Goal: Communication & Community: Participate in discussion

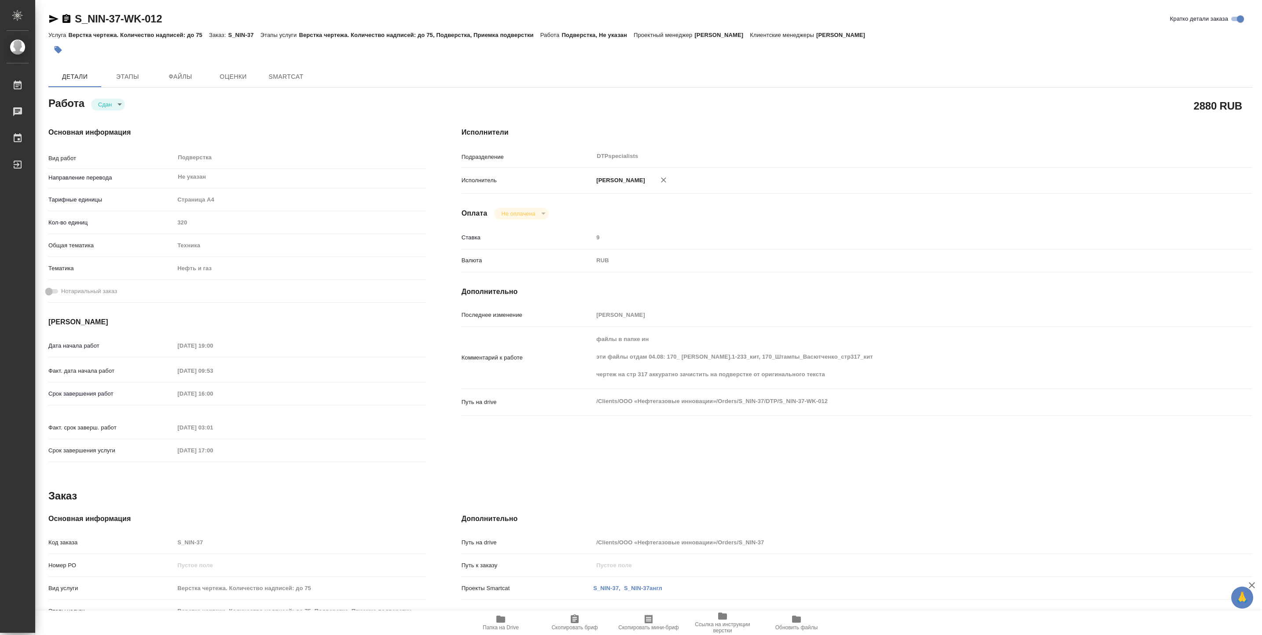
type textarea "x"
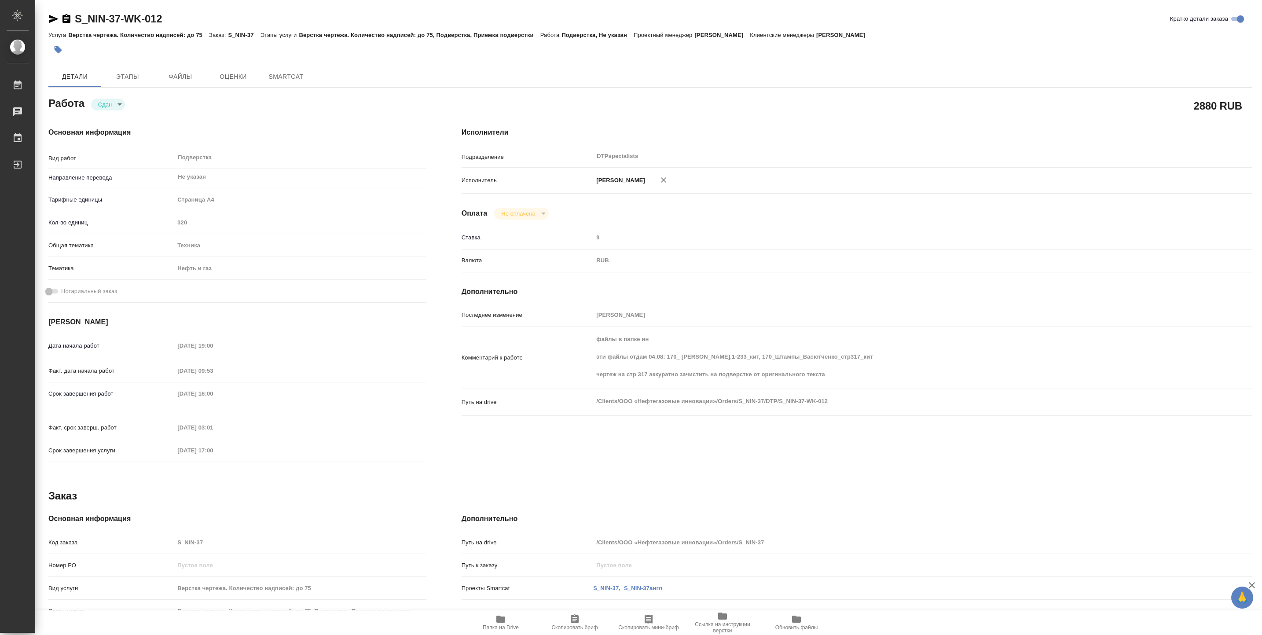
type textarea "x"
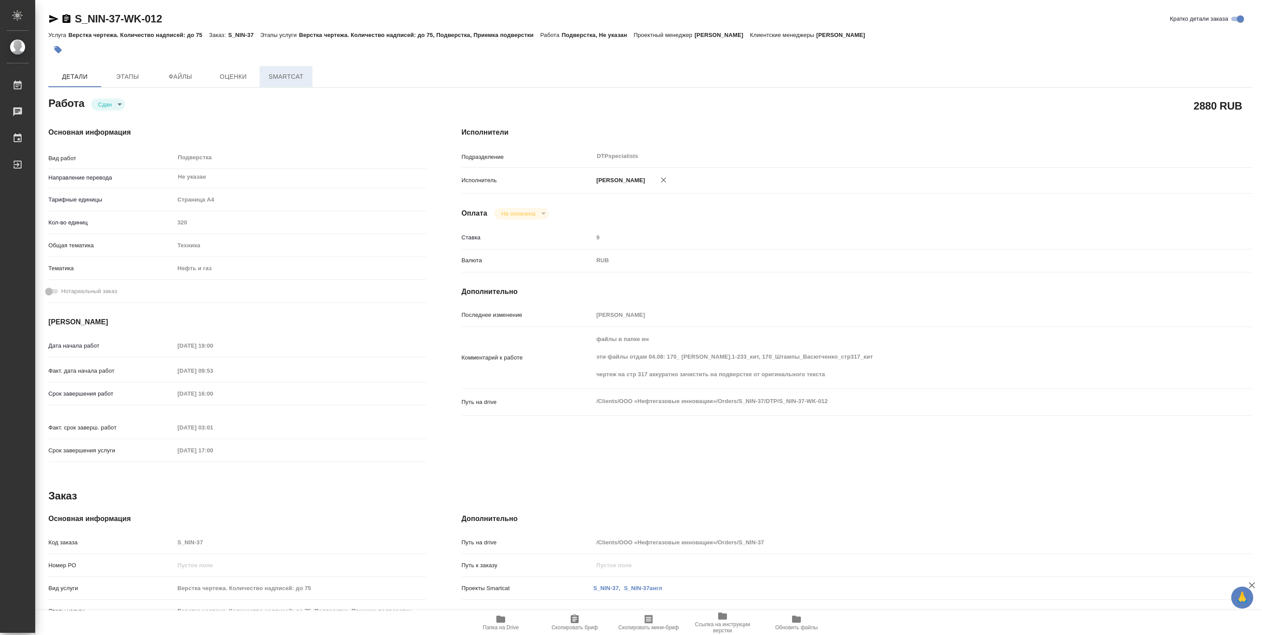
type textarea "x"
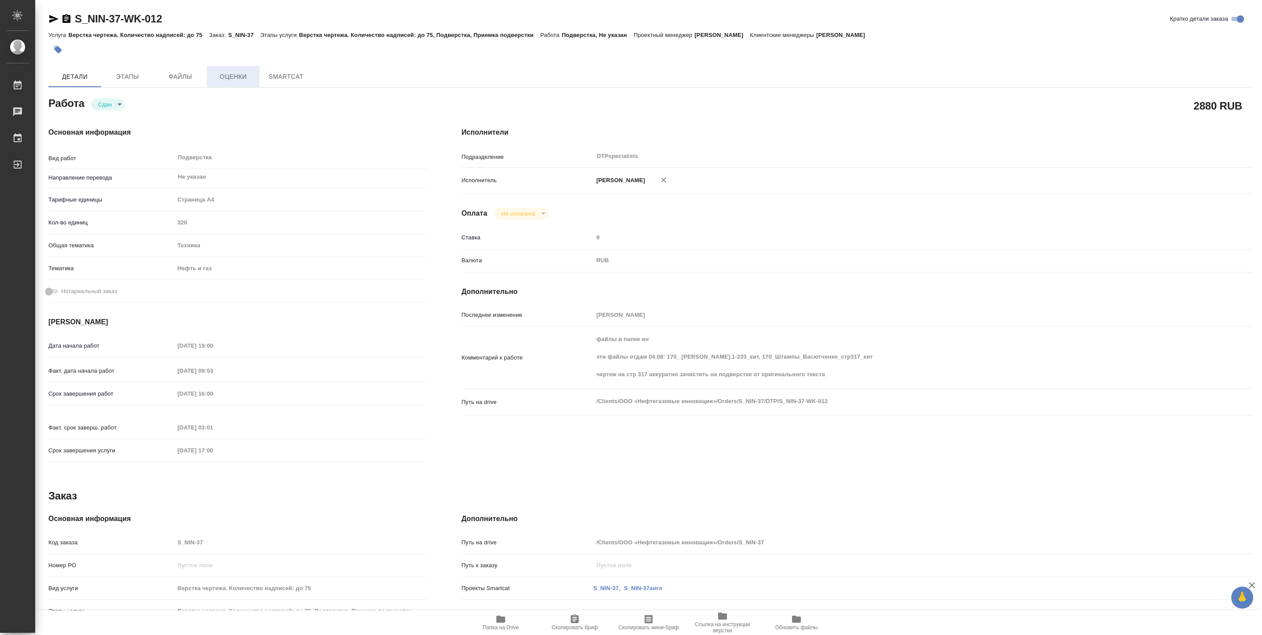
type textarea "x"
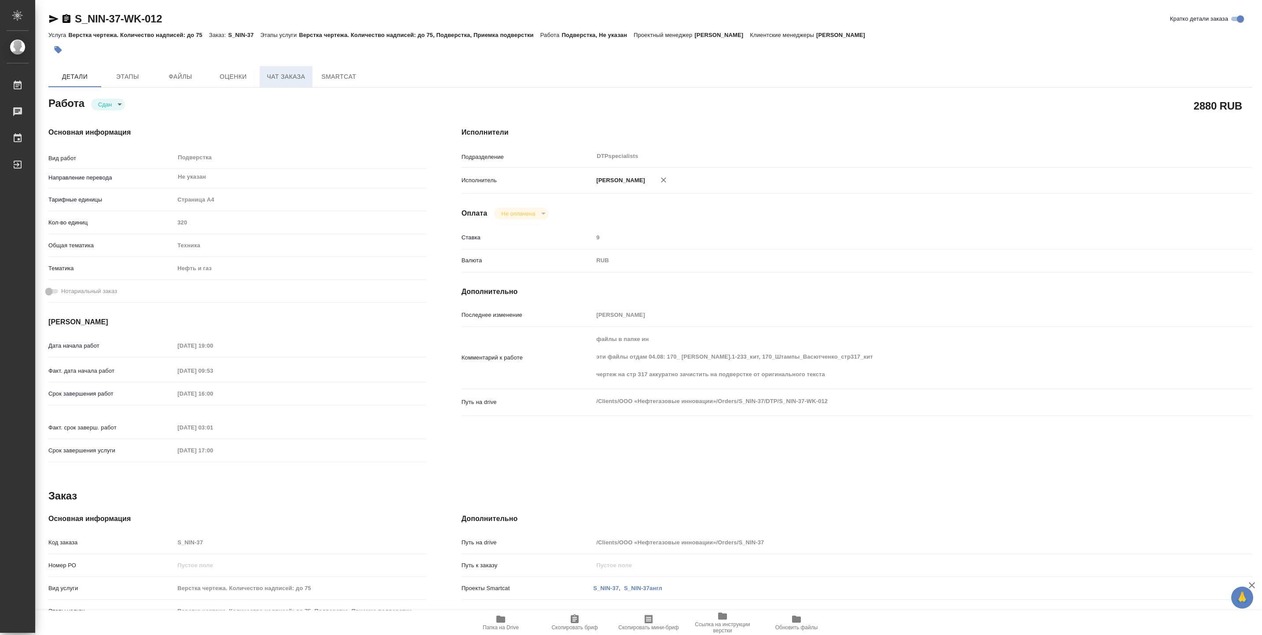
click at [300, 80] on span "Чат заказа" at bounding box center [286, 76] width 42 height 11
type textarea "x"
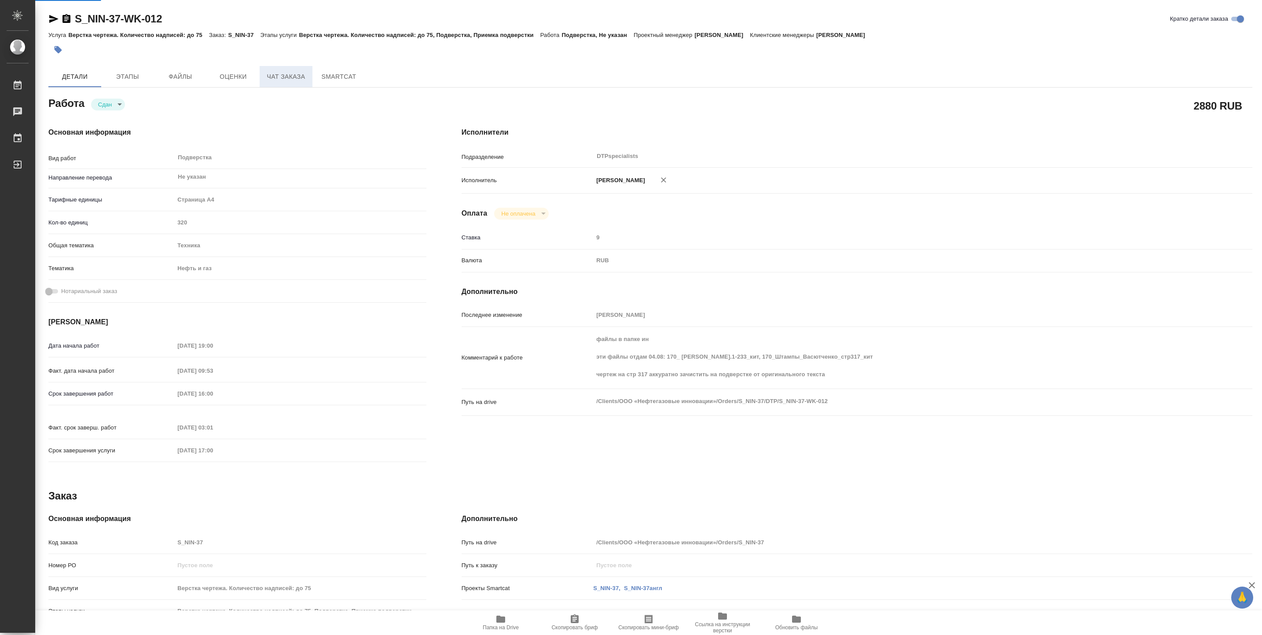
type textarea "x"
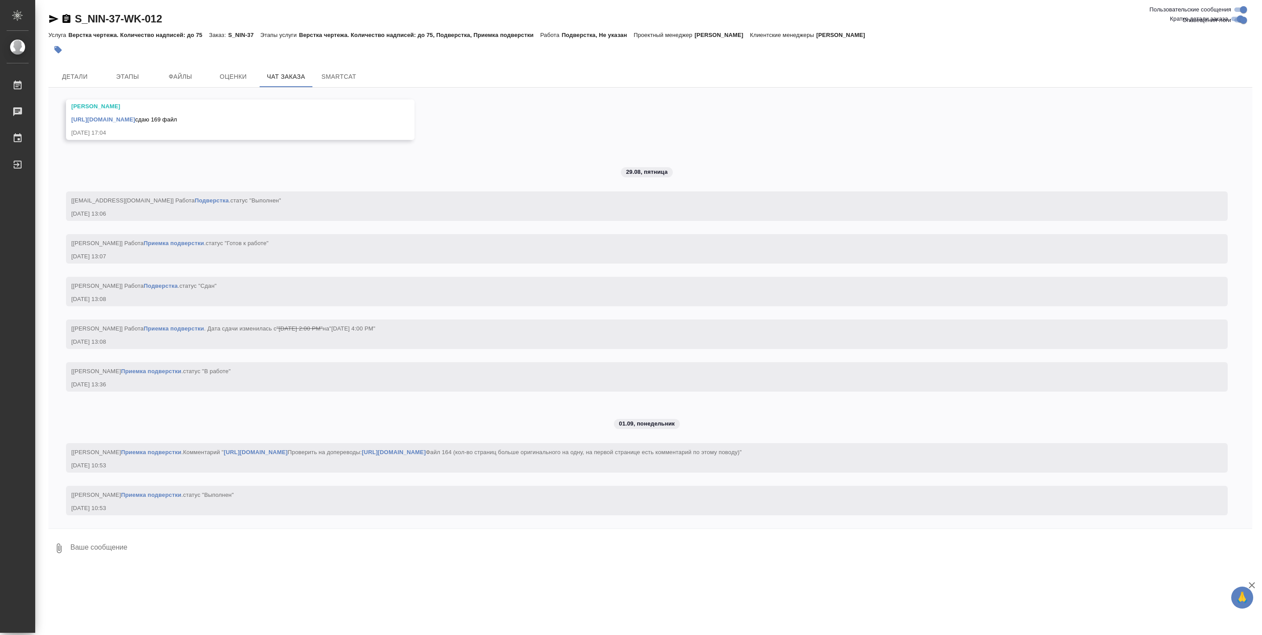
scroll to position [43799, 0]
